Goal: Register for event/course

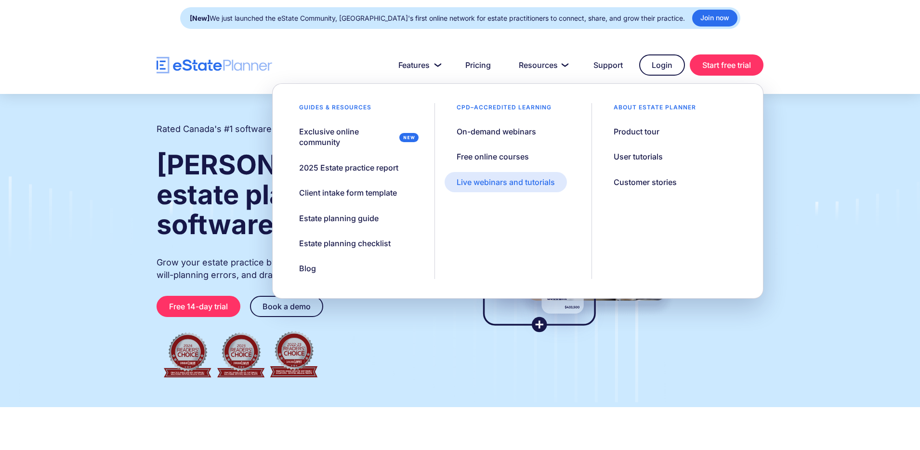
click at [511, 184] on div "Live webinars and tutorials" at bounding box center [505, 182] width 98 height 11
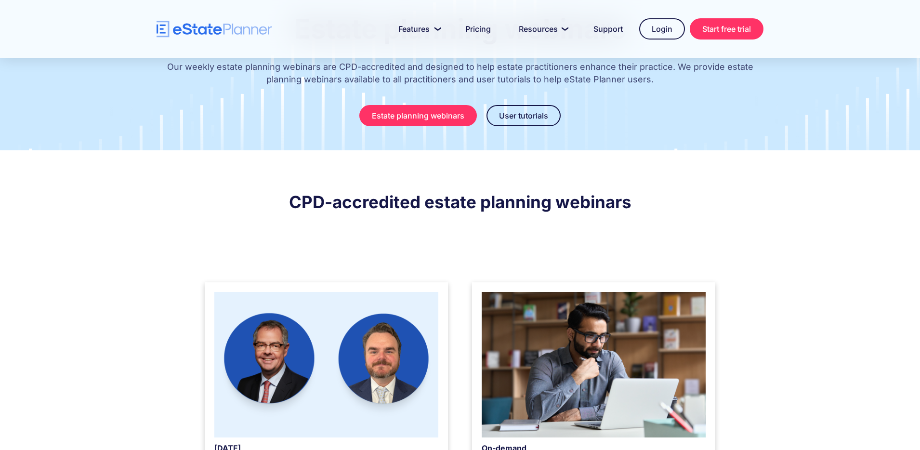
scroll to position [154, 0]
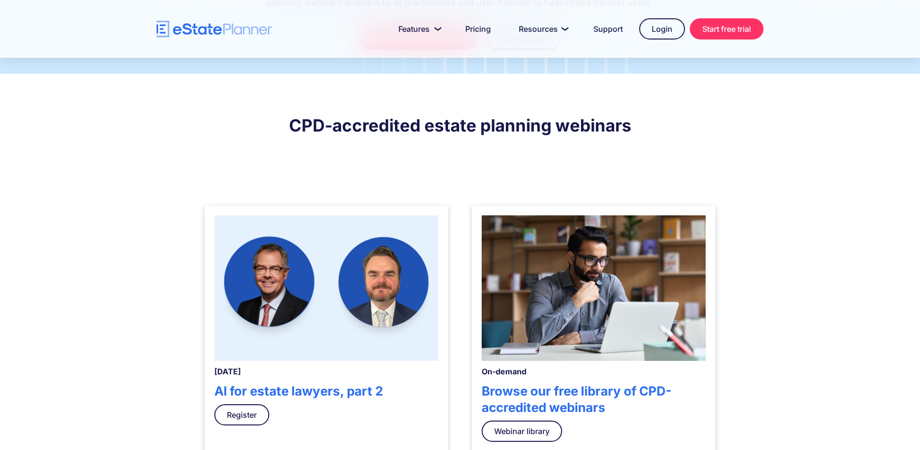
click at [353, 287] on img at bounding box center [326, 287] width 224 height 145
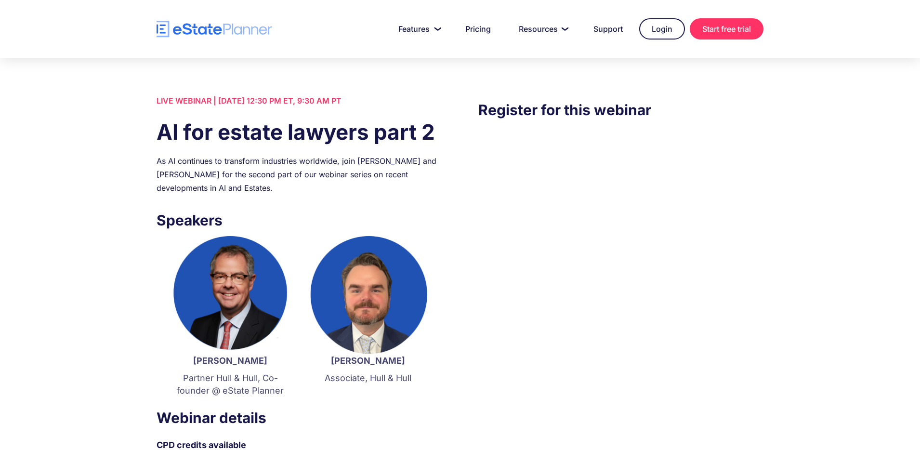
click at [261, 103] on div "LIVE WEBINAR | September 25 2025, 12:30 PM ET, 9:30 AM PT" at bounding box center [298, 100] width 285 height 13
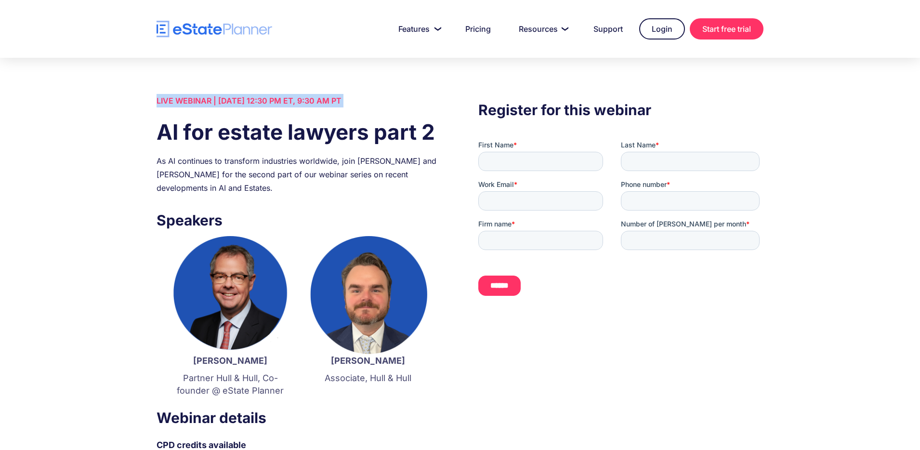
copy div "LIVE WEBINAR | September 25 2025, 12:30 PM ET, 9:30 AM PT"
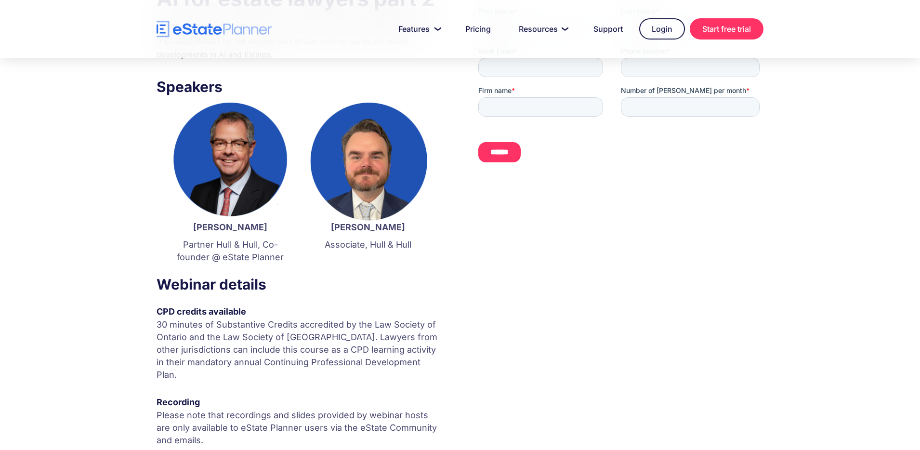
scroll to position [182, 0]
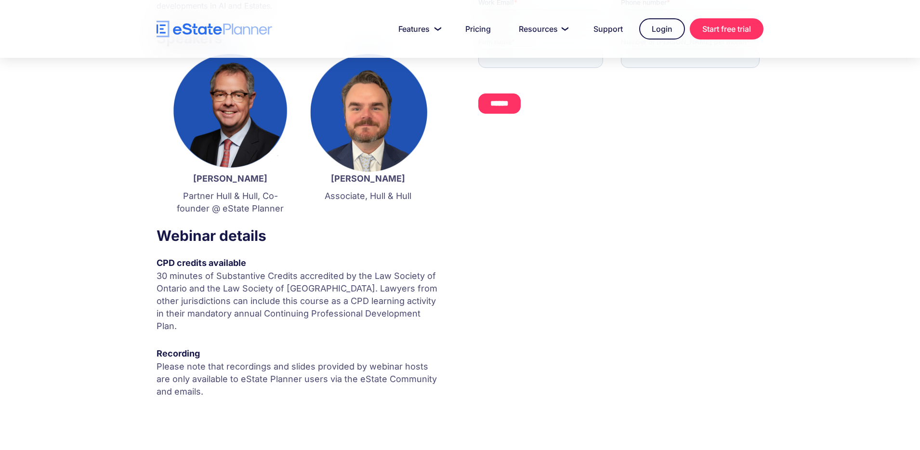
click at [255, 300] on p "30 minutes of Substantive Credits accredited by the Law Society of Ontario and …" at bounding box center [298, 301] width 285 height 63
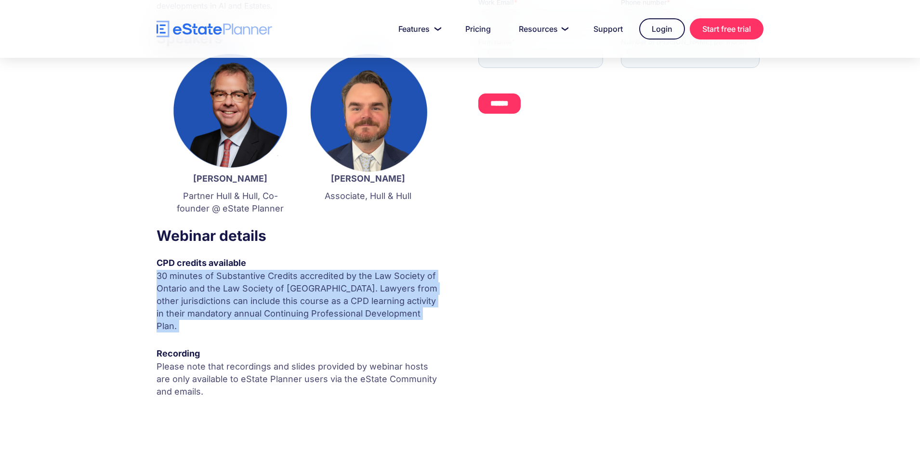
click at [255, 268] on html "Features Capture Client Data Create Estate Plans Generate Legal Documents Prici…" at bounding box center [460, 43] width 920 height 450
copy p "30 minutes of Substantive Credits accredited by the Law Society of Ontario and …"
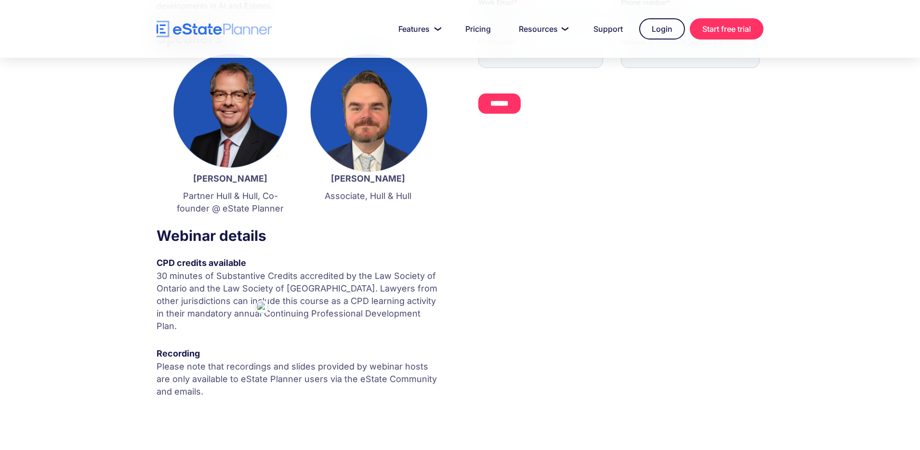
click at [245, 360] on p "Please note that recordings and slides provided by webinar hosts are only avail…" at bounding box center [298, 379] width 285 height 38
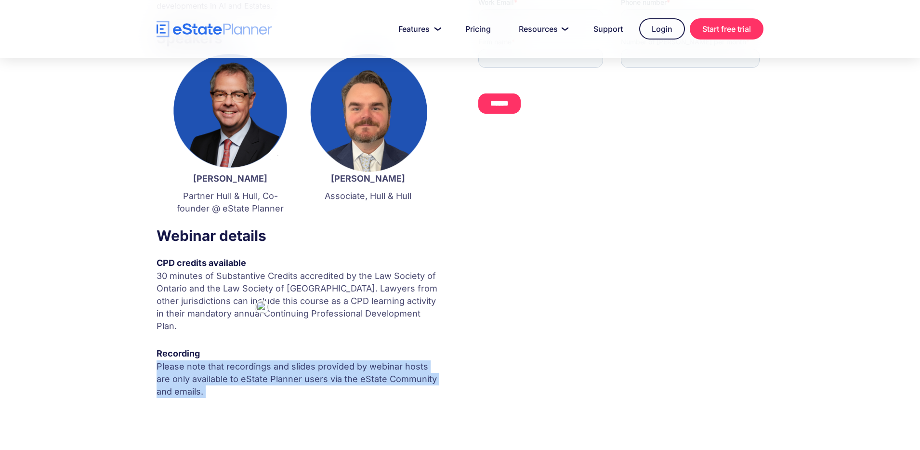
click at [245, 268] on html "Features Capture Client Data Create Estate Plans Generate Legal Documents Prici…" at bounding box center [460, 43] width 920 height 450
copy p "Please note that recordings and slides provided by webinar hosts are only avail…"
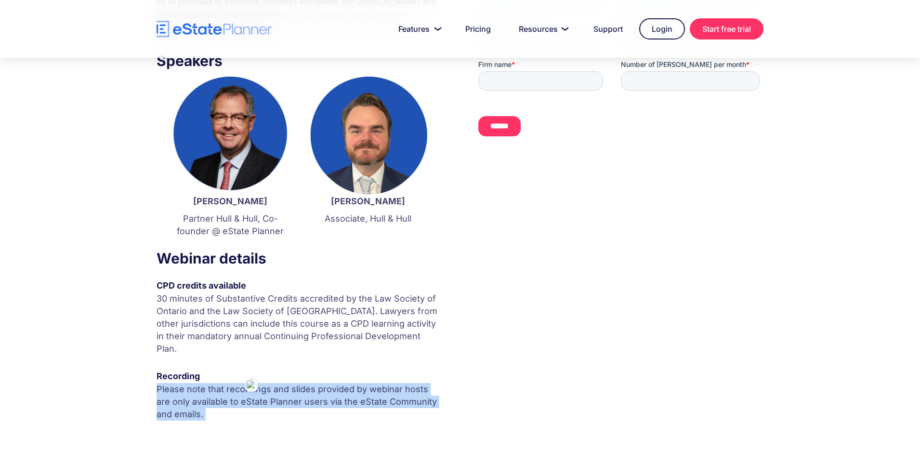
scroll to position [0, 0]
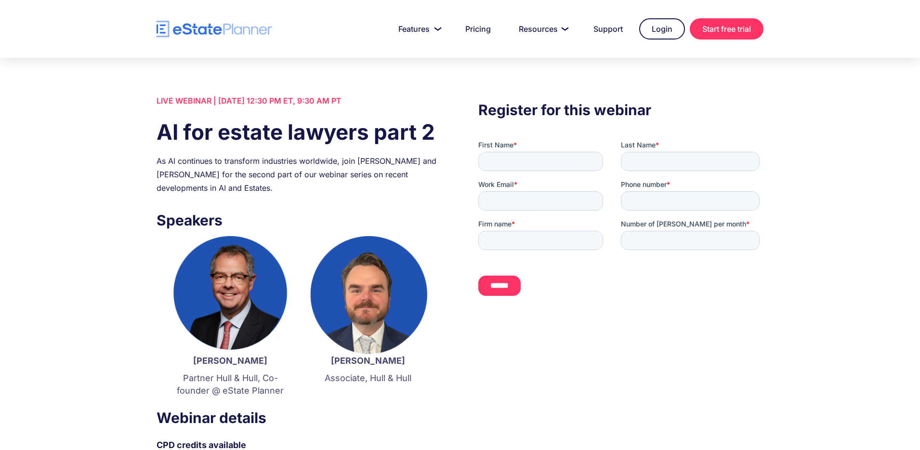
click at [161, 167] on div "As AI continues to transform industries worldwide, join [PERSON_NAME] and [PERS…" at bounding box center [298, 174] width 285 height 40
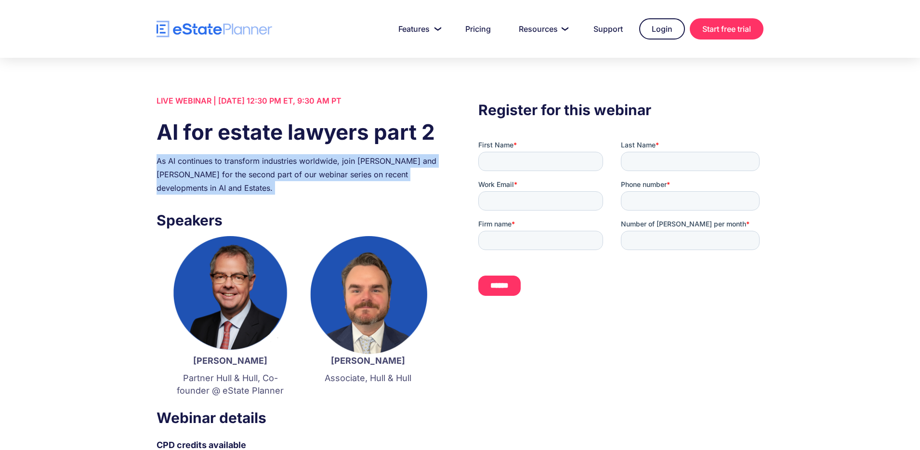
click at [161, 167] on html "Features Capture Client Data Create Estate Plans Generate Legal Documents Prici…" at bounding box center [460, 225] width 920 height 450
copy div "As AI continues to transform industries worldwide, join [PERSON_NAME] and [PERS…"
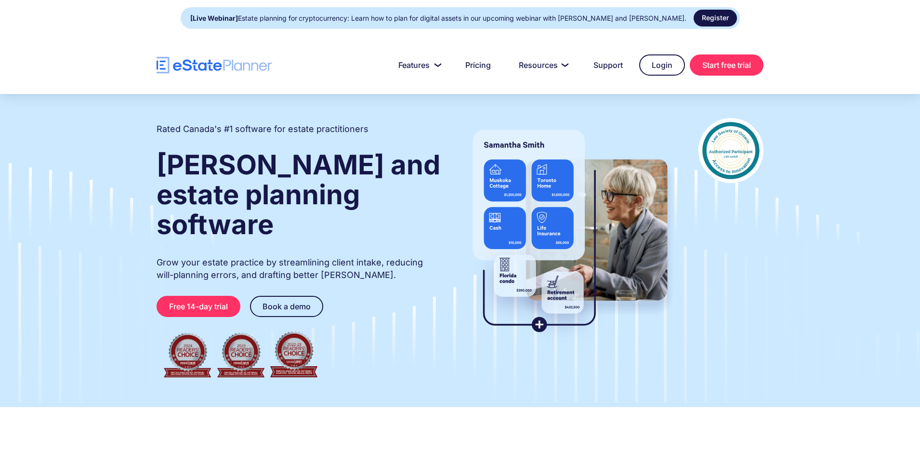
click at [712, 18] on link "Register" at bounding box center [714, 18] width 43 height 17
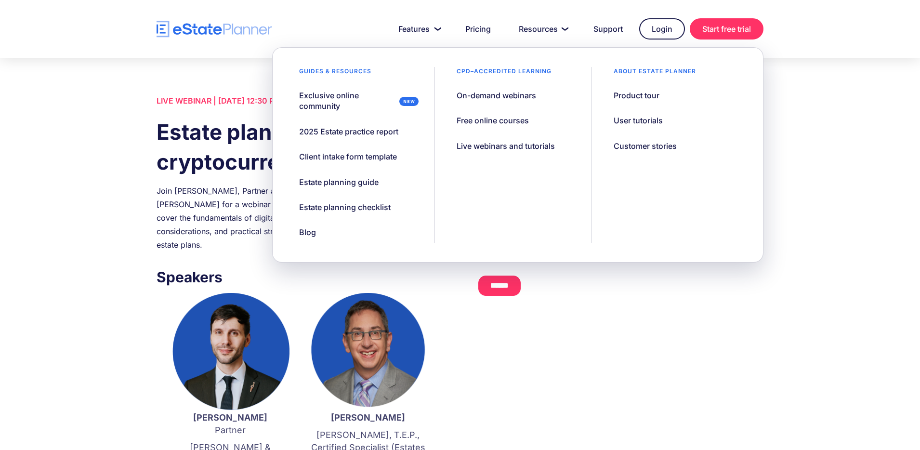
click at [238, 200] on div "Join Demetre Vasilounis, Partner at Aird & Berlis, and Jordan Atin for a webina…" at bounding box center [298, 217] width 285 height 67
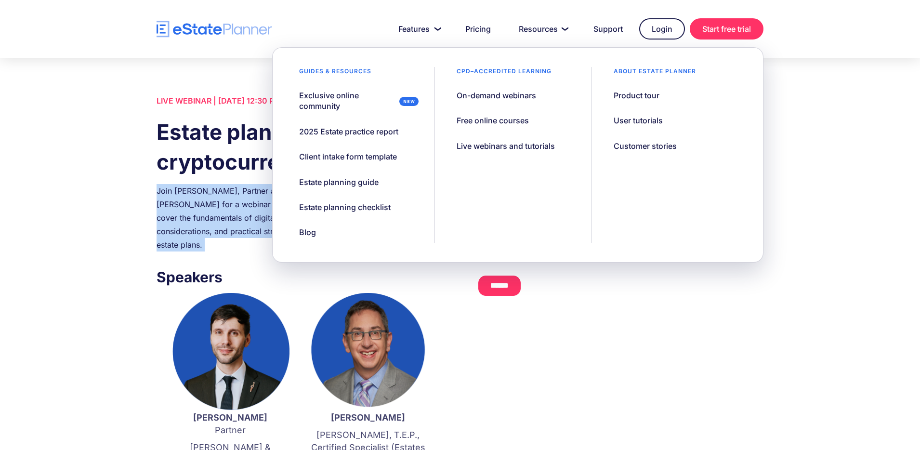
click at [238, 200] on html "Features Capture Client Data Create Estate Plans Generate Legal Documents Prici…" at bounding box center [460, 225] width 920 height 450
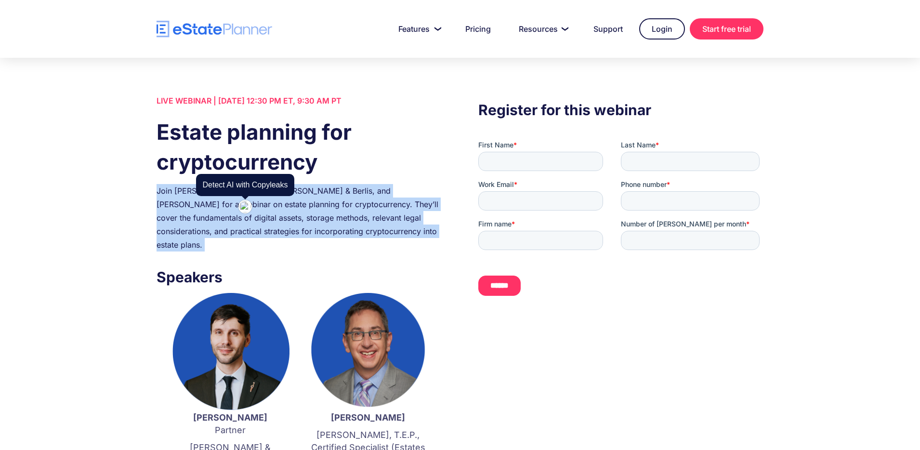
copy div "Join Demetre Vasilounis, Partner at Aird & Berlis, and Jordan Atin for a webina…"
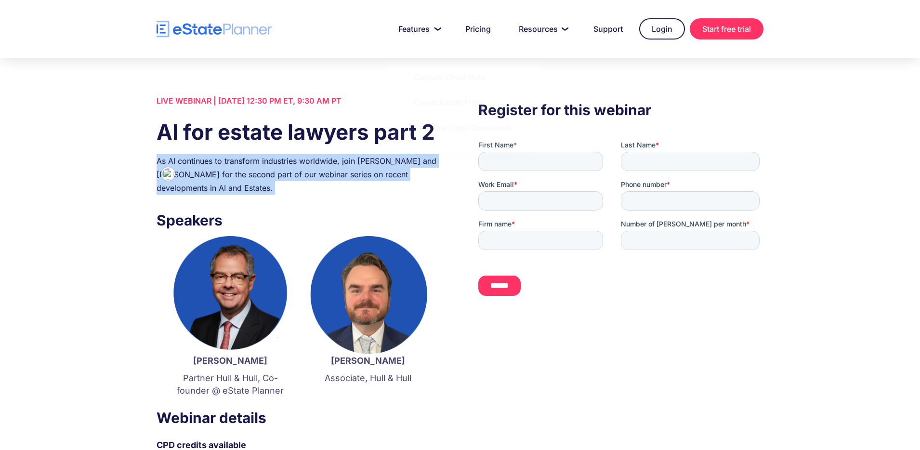
click at [212, 35] on img "home" at bounding box center [214, 29] width 116 height 17
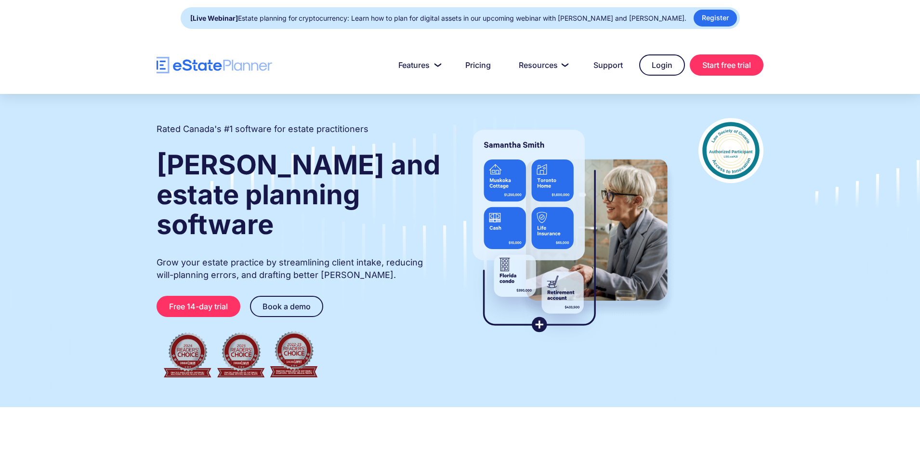
click at [311, 17] on div "[Live Webinar] Estate planning for cryptocurrency: Learn how to plan for digita…" at bounding box center [438, 18] width 496 height 13
click at [708, 14] on link "Register" at bounding box center [714, 18] width 43 height 17
